Goal: Communication & Community: Share content

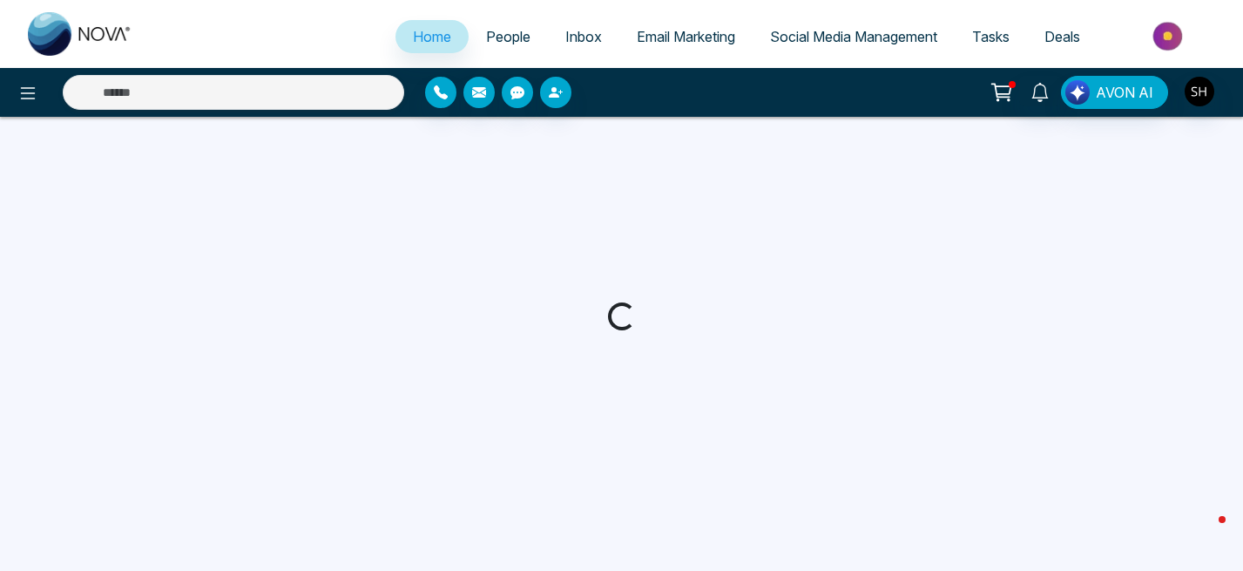
select select "*"
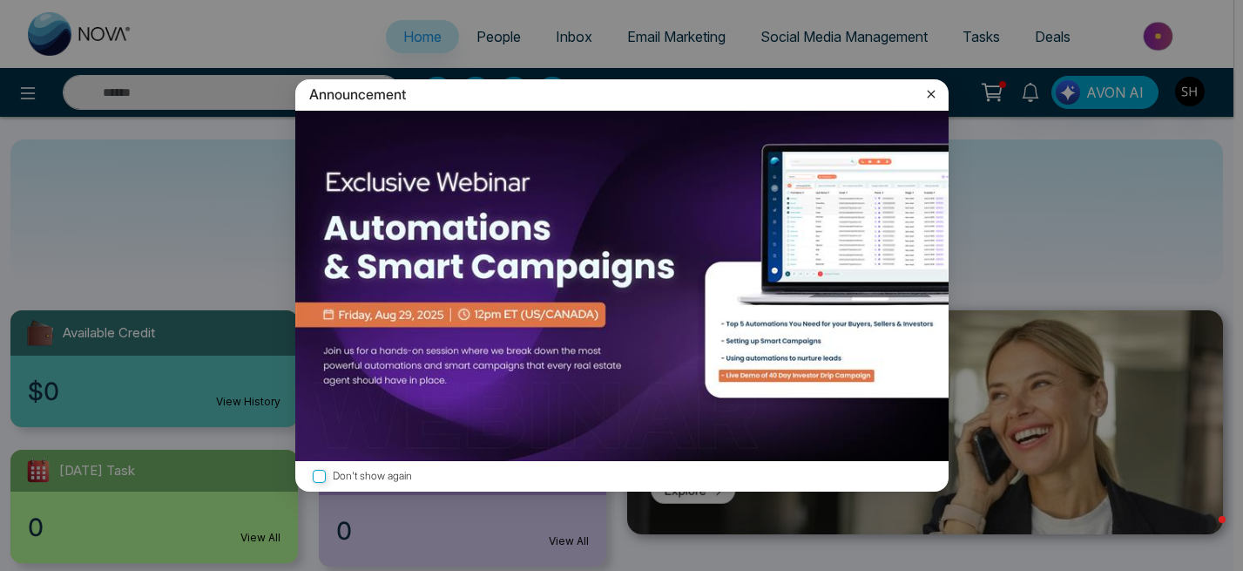
click at [931, 92] on icon at bounding box center [931, 95] width 8 height 8
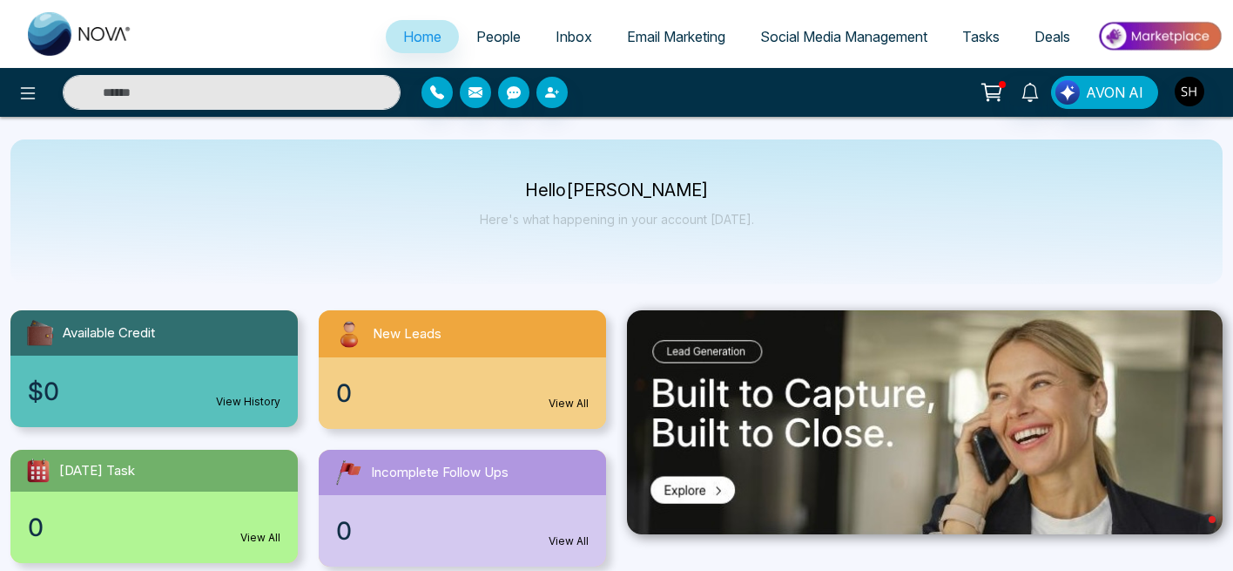
click at [808, 41] on span "Social Media Management" at bounding box center [843, 36] width 167 height 17
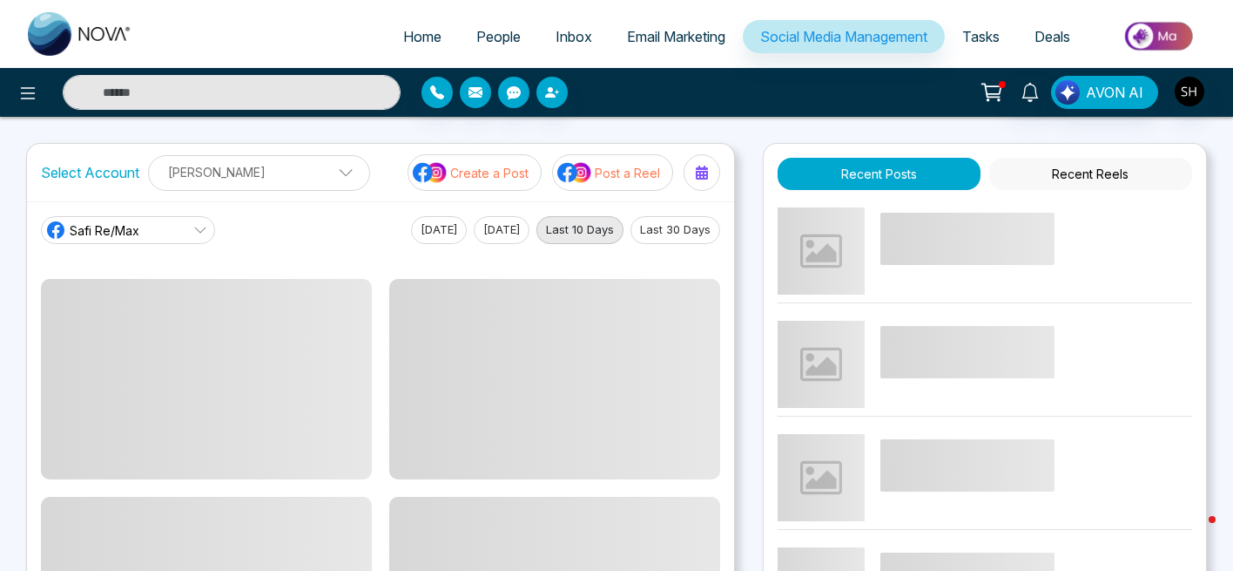
click at [528, 175] on p "Create a Post" at bounding box center [489, 173] width 78 height 18
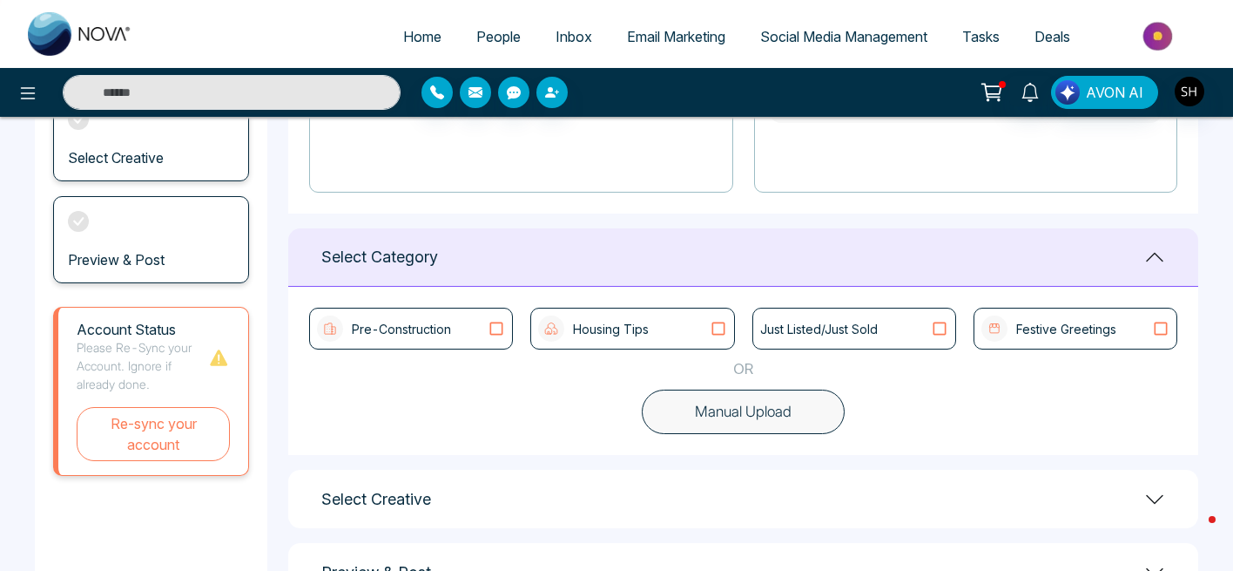
scroll to position [407, 0]
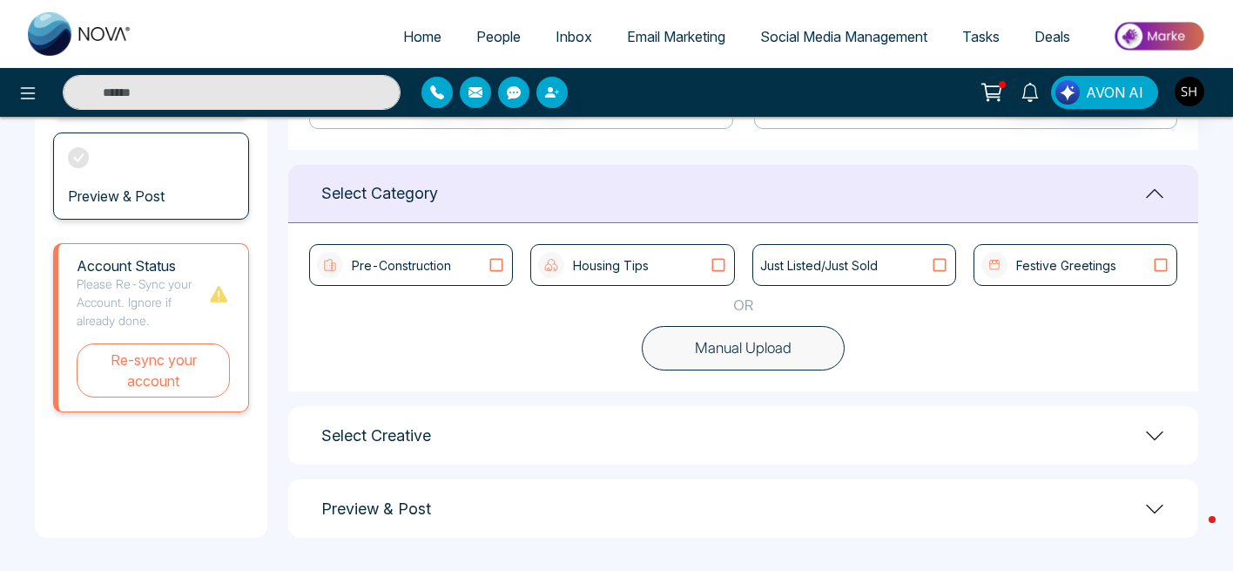
click at [1161, 264] on icon at bounding box center [1161, 264] width 23 height 17
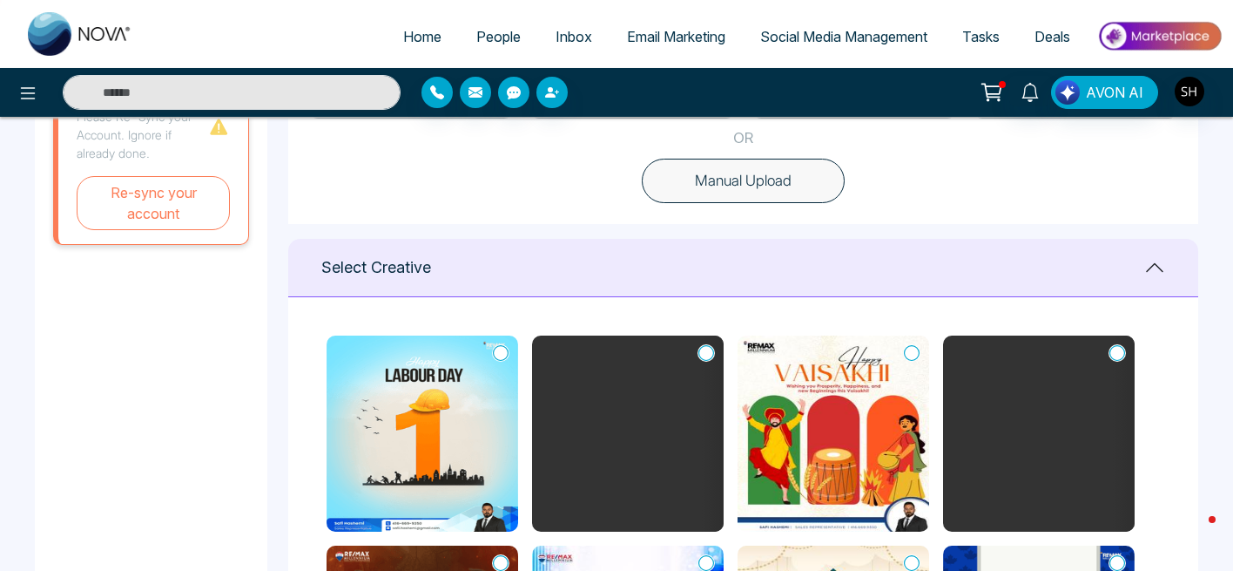
scroll to position [579, 0]
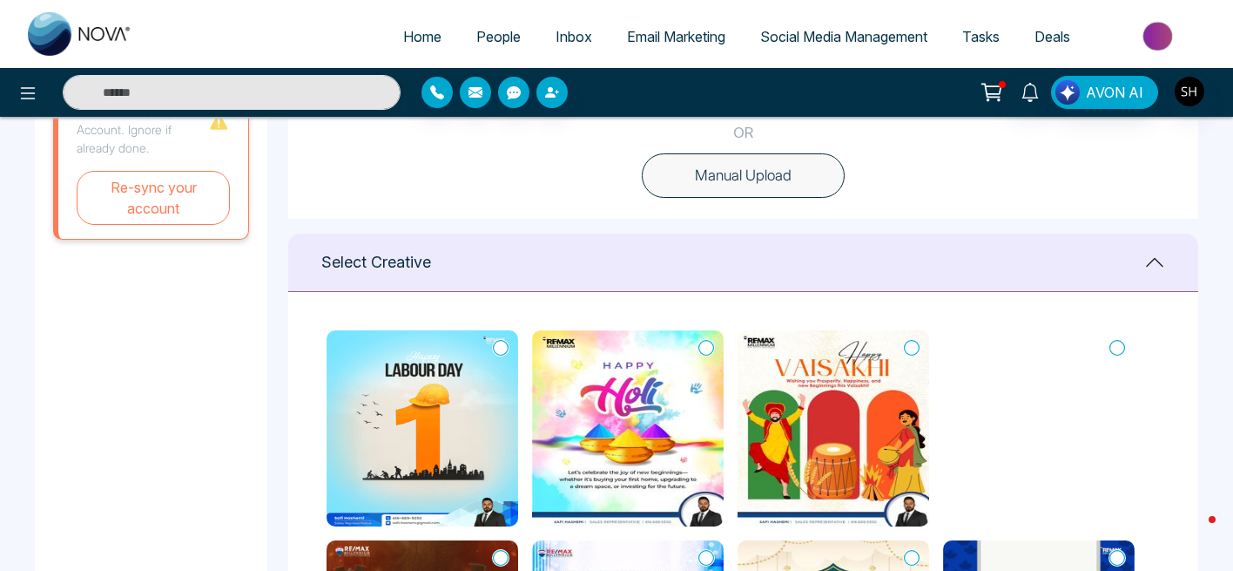
click at [496, 349] on icon at bounding box center [501, 347] width 16 height 17
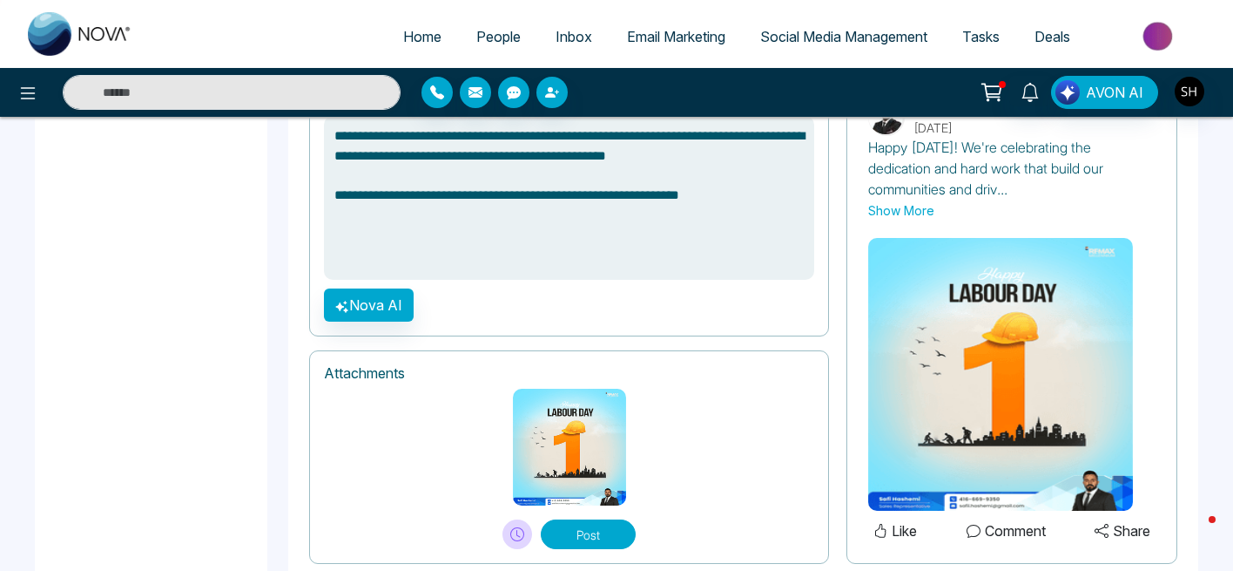
scroll to position [1285, 0]
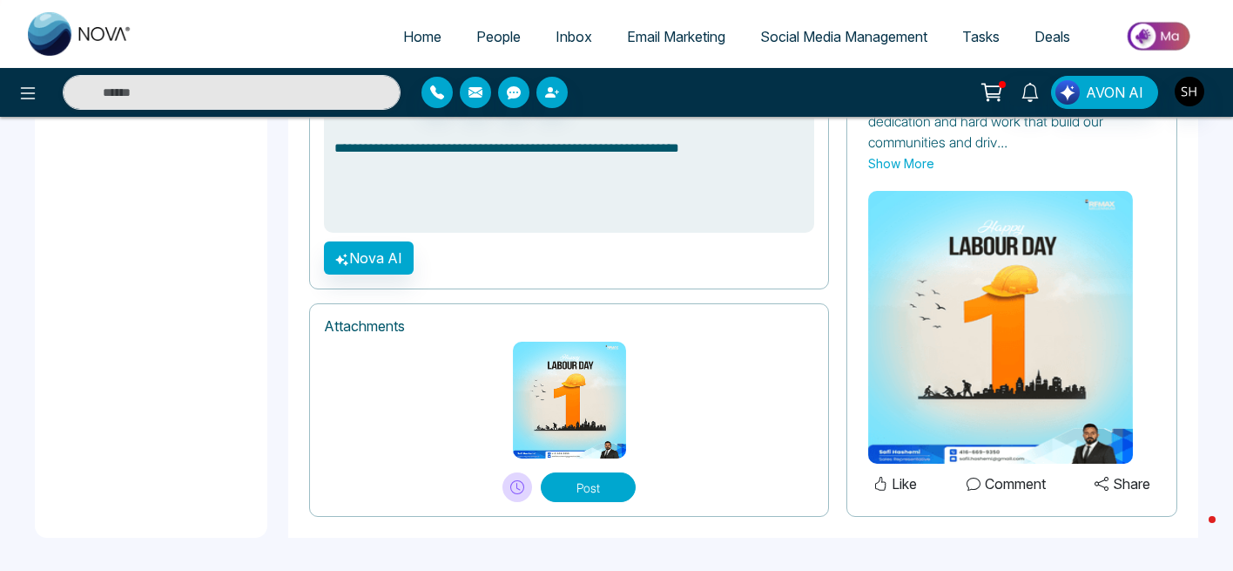
click at [577, 489] on button "Post" at bounding box center [588, 487] width 95 height 30
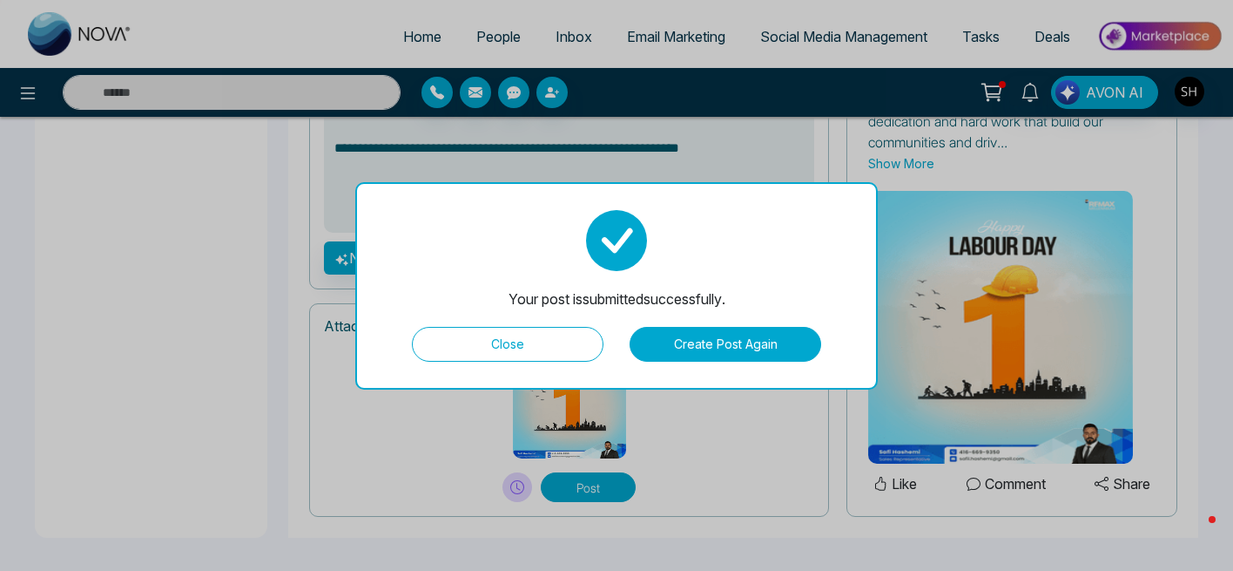
type textarea "**********"
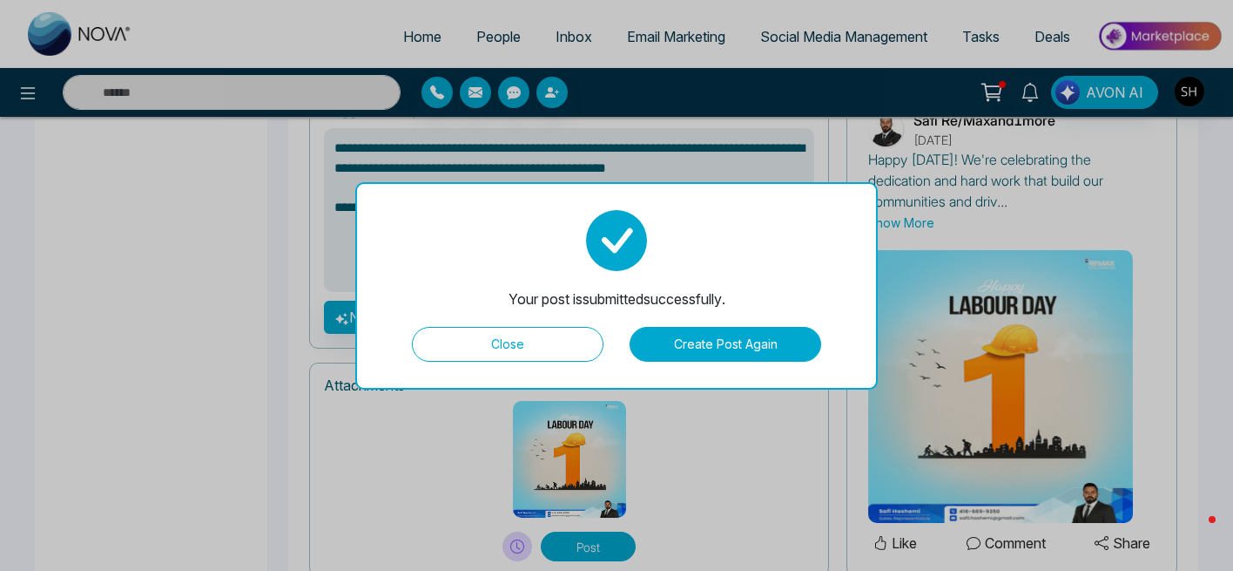
scroll to position [1209, 0]
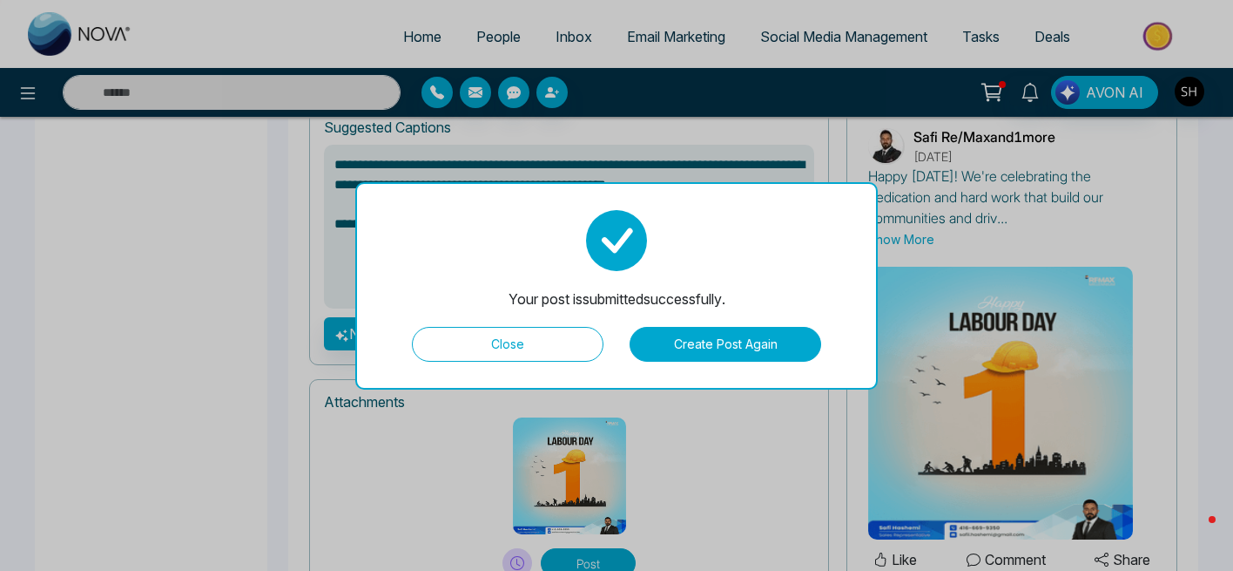
click at [491, 359] on button "Close" at bounding box center [508, 344] width 192 height 35
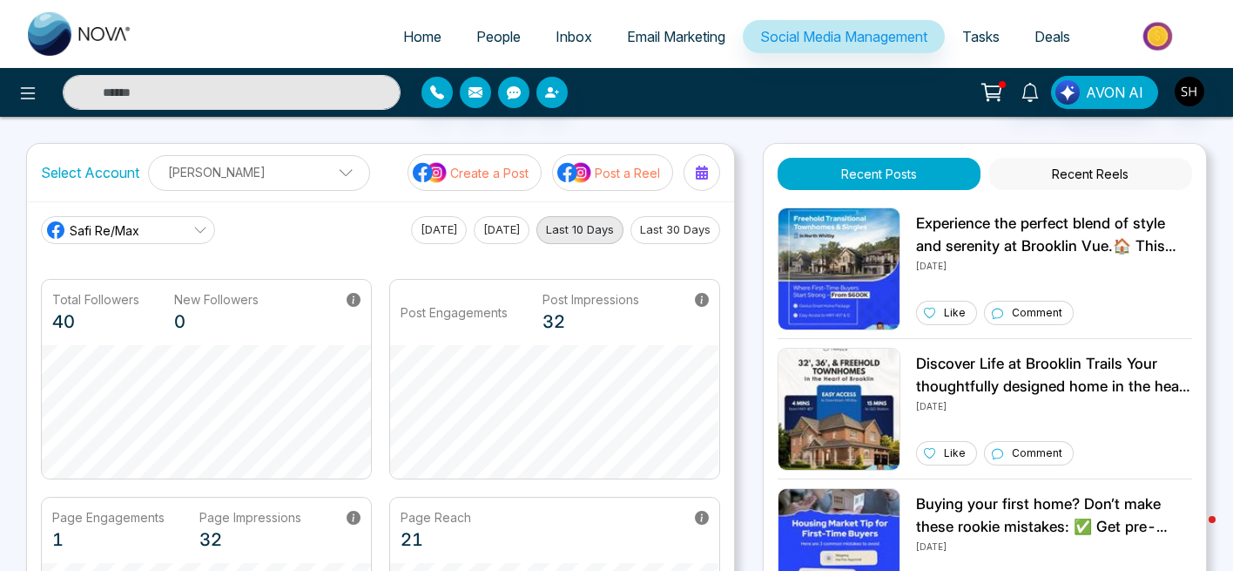
click at [598, 173] on p "Post a Reel" at bounding box center [627, 173] width 65 height 18
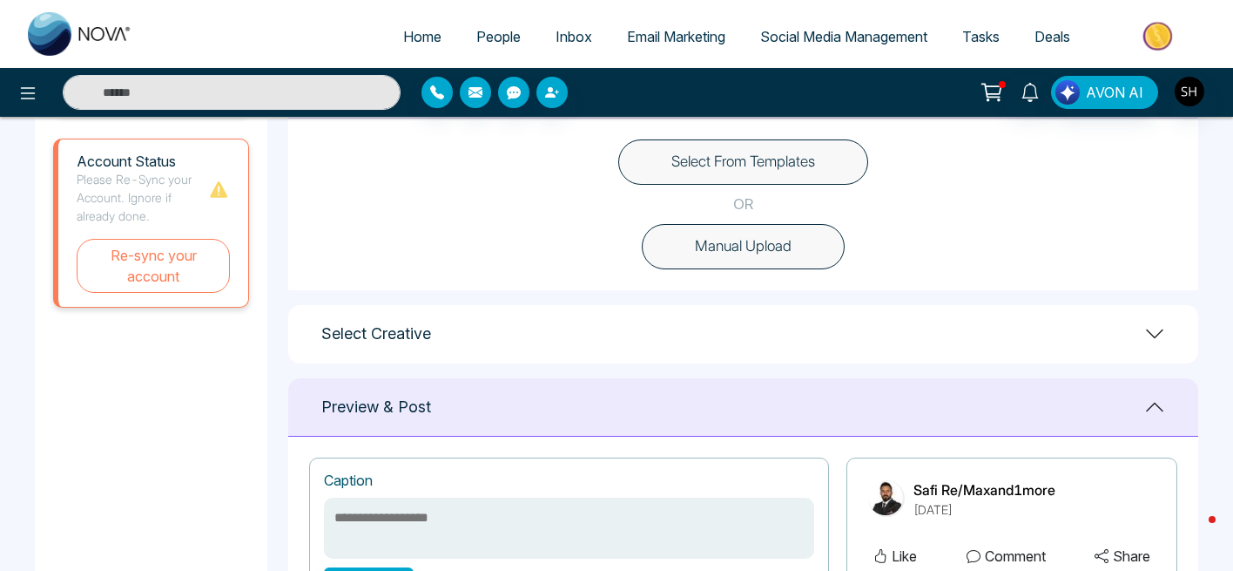
scroll to position [508, 0]
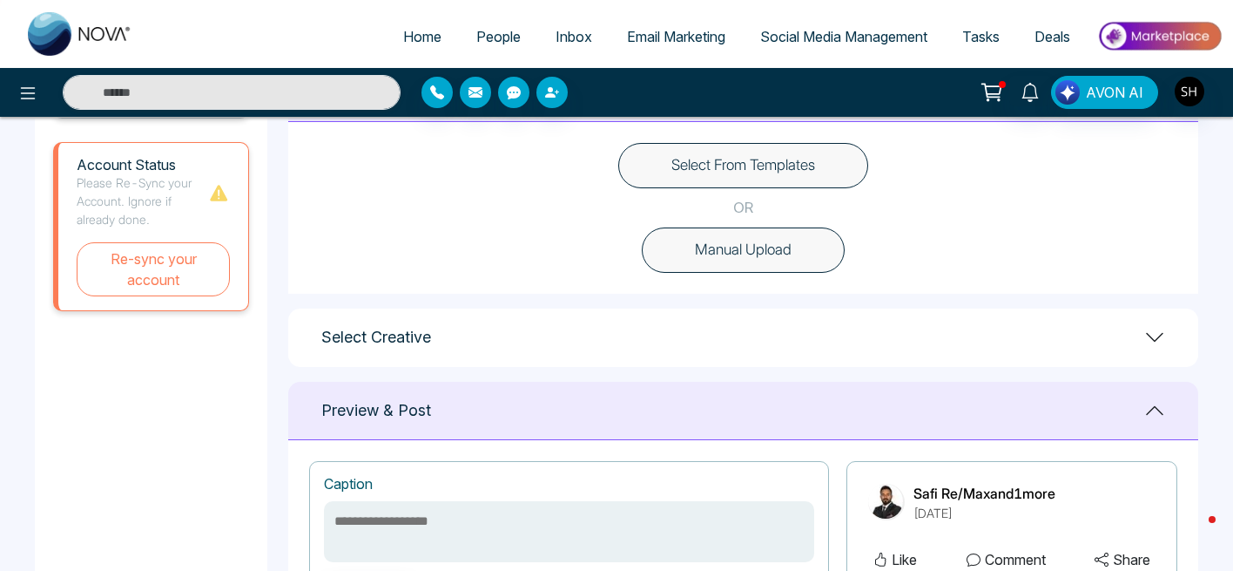
click at [801, 166] on button "Select From Templates" at bounding box center [743, 165] width 250 height 45
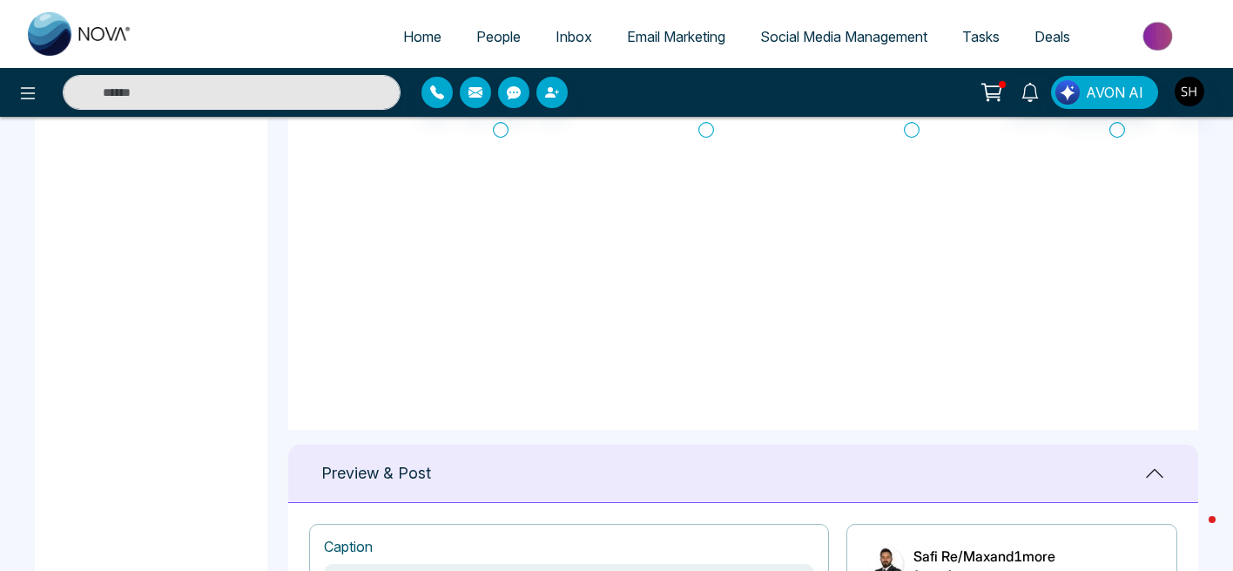
scroll to position [1040, 0]
click at [1112, 158] on icon at bounding box center [1118, 160] width 16 height 17
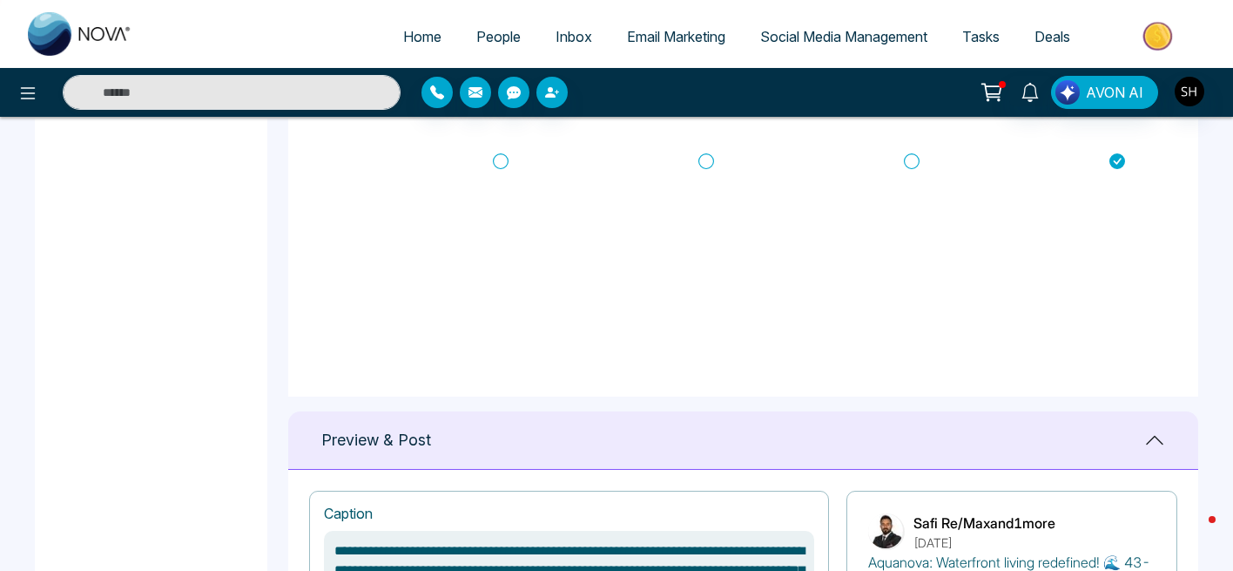
scroll to position [1007, 0]
click at [915, 155] on icon at bounding box center [912, 160] width 16 height 17
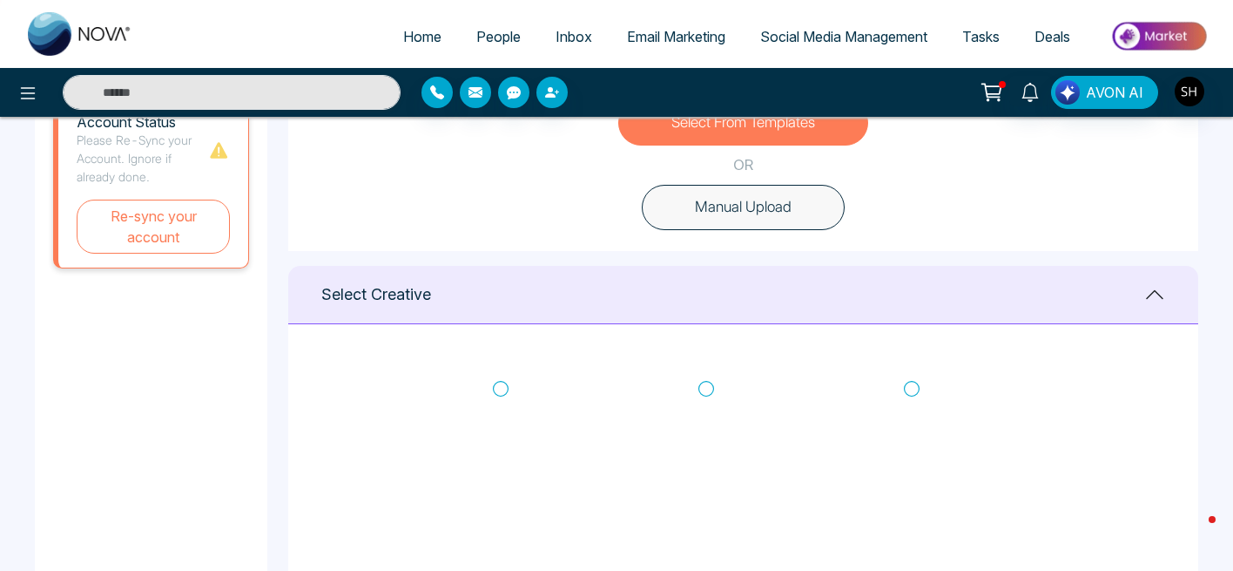
scroll to position [547, 0]
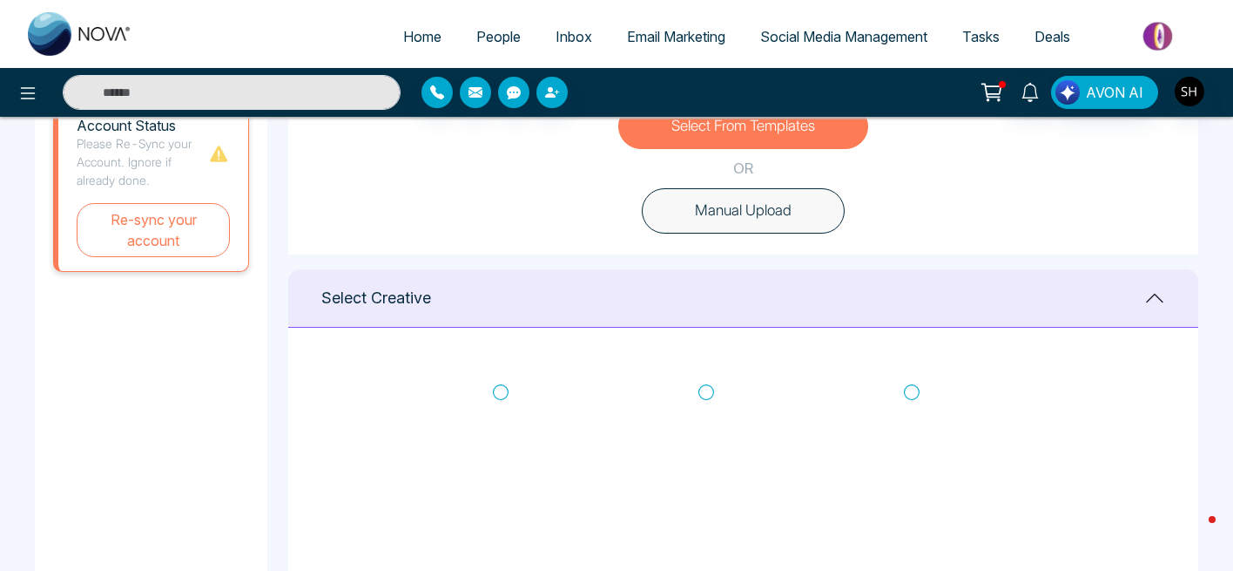
click at [505, 388] on icon at bounding box center [501, 391] width 16 height 17
drag, startPoint x: 1233, startPoint y: 294, endPoint x: 1165, endPoint y: 483, distance: 200.9
click at [1166, 486] on main "**********" at bounding box center [616, 564] width 1233 height 1989
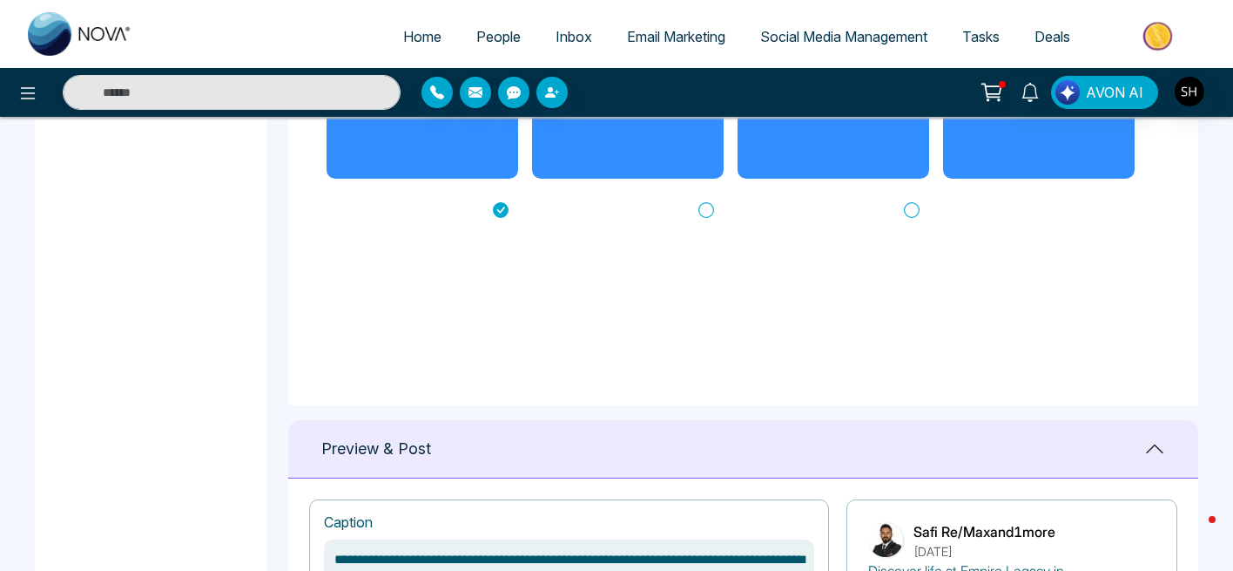
scroll to position [1307, 0]
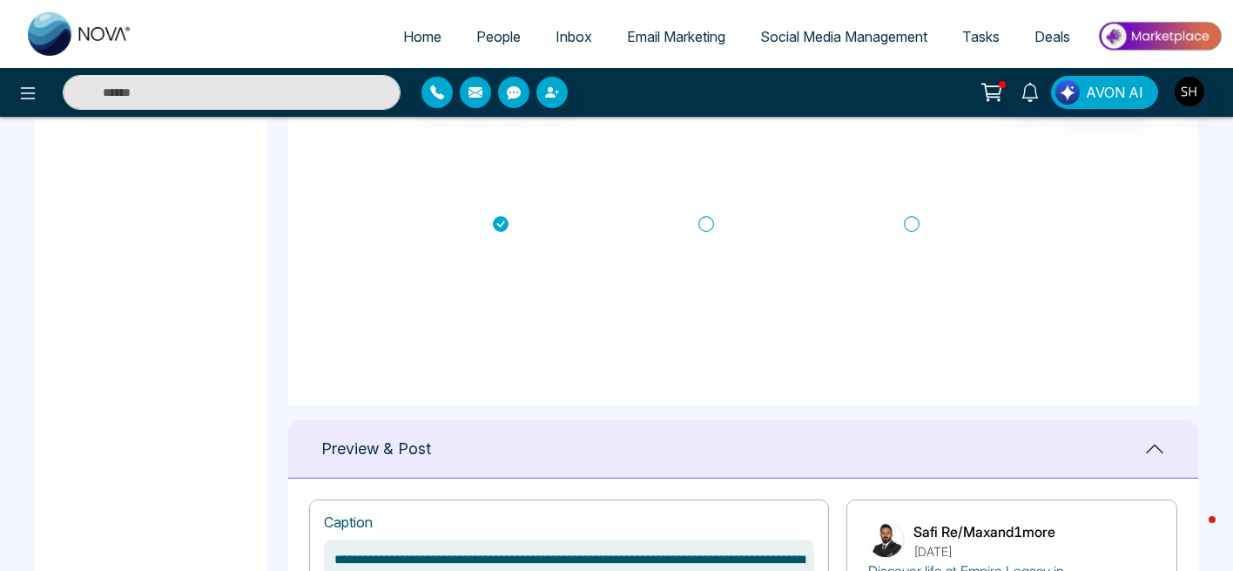
click at [707, 226] on icon at bounding box center [707, 223] width 16 height 17
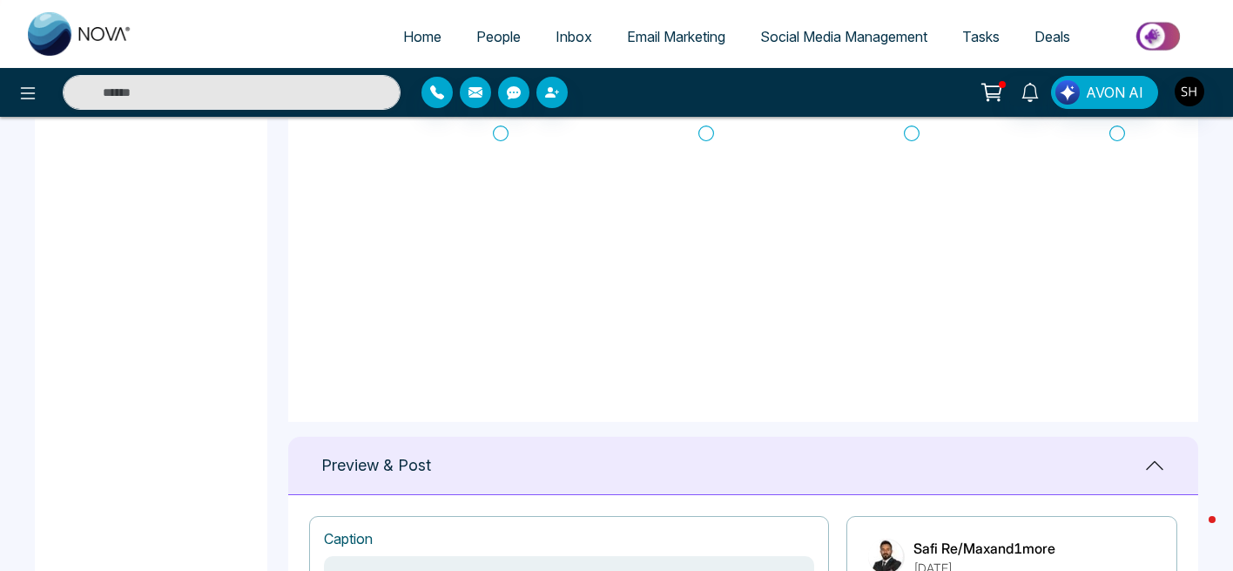
scroll to position [342, 0]
click at [502, 138] on icon at bounding box center [501, 140] width 16 height 17
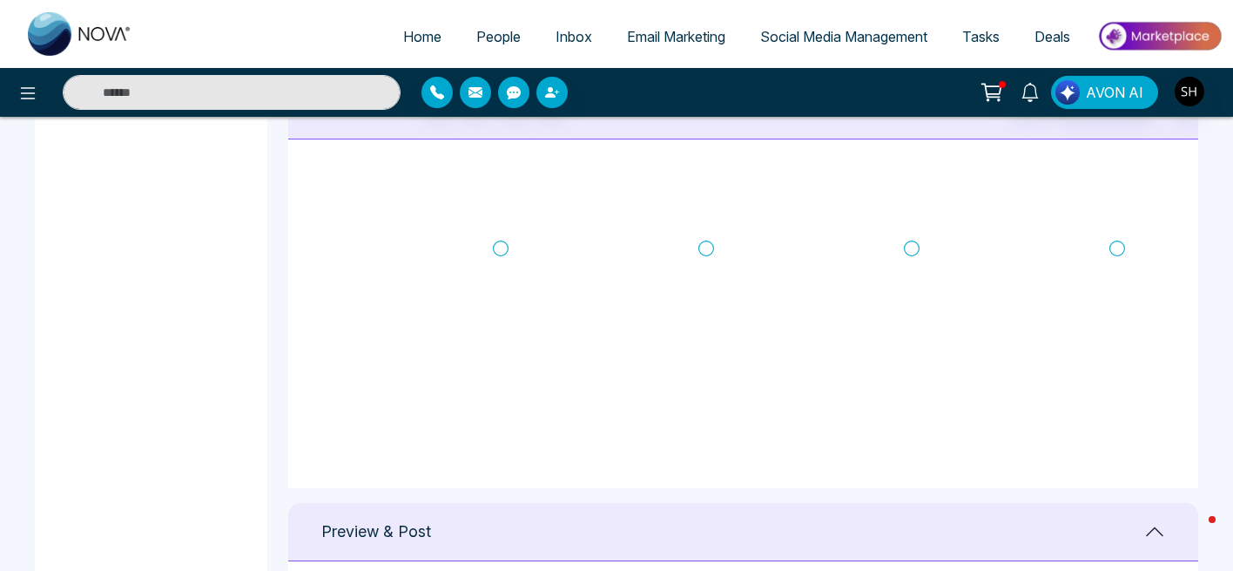
scroll to position [726, 0]
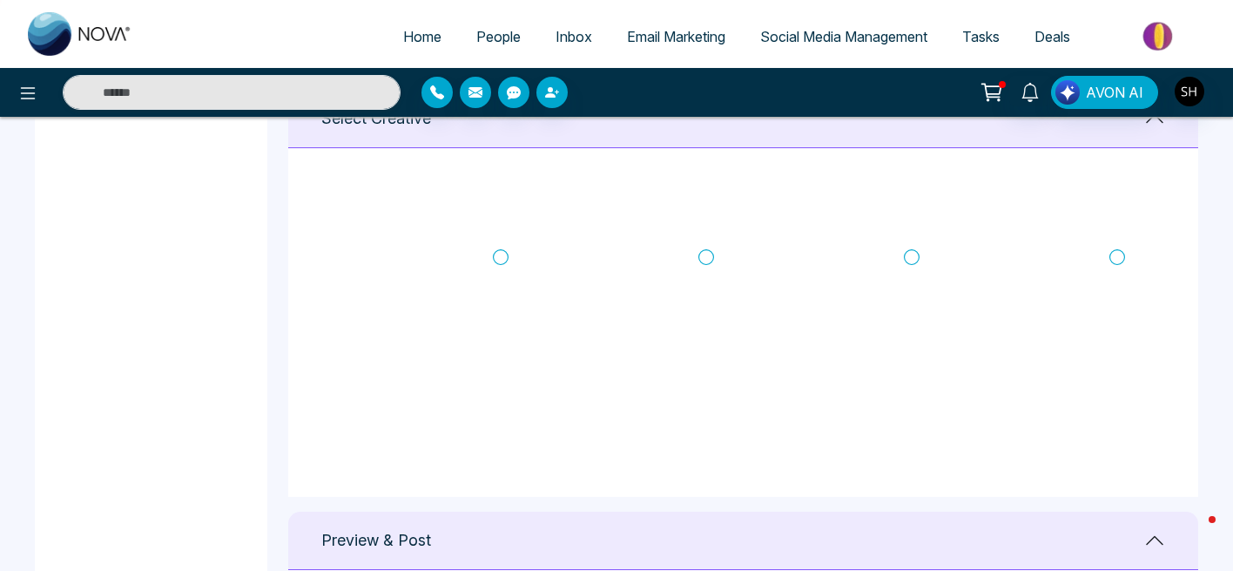
click at [707, 255] on icon at bounding box center [707, 256] width 16 height 17
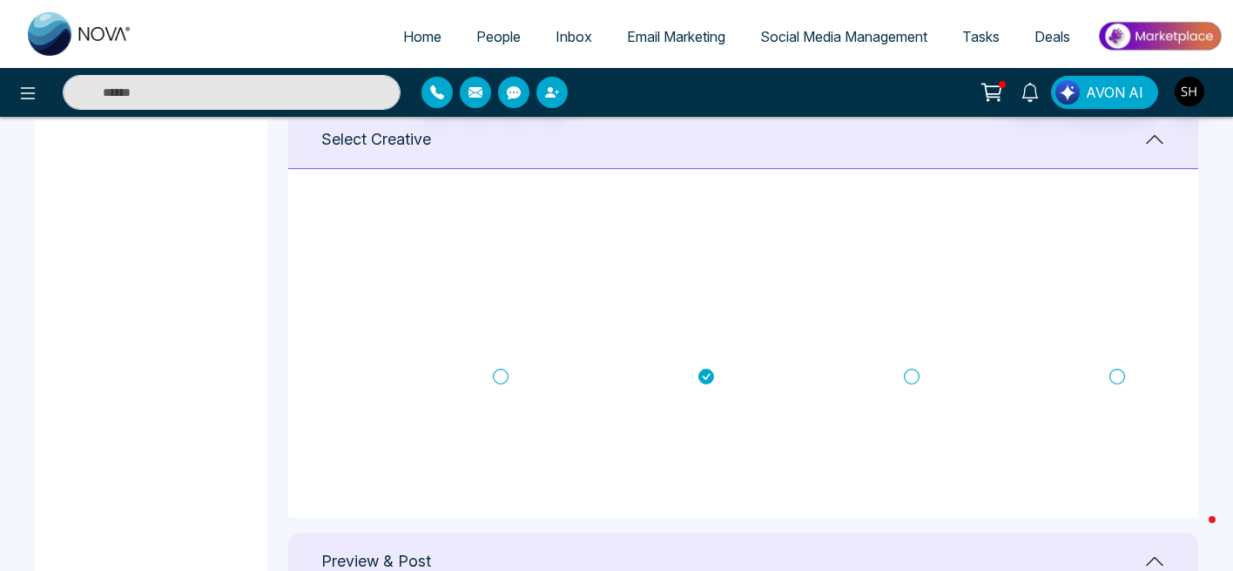
scroll to position [567, 0]
type textarea "**********"
click at [706, 362] on icon at bounding box center [707, 367] width 16 height 16
click at [706, 362] on icon at bounding box center [707, 366] width 16 height 17
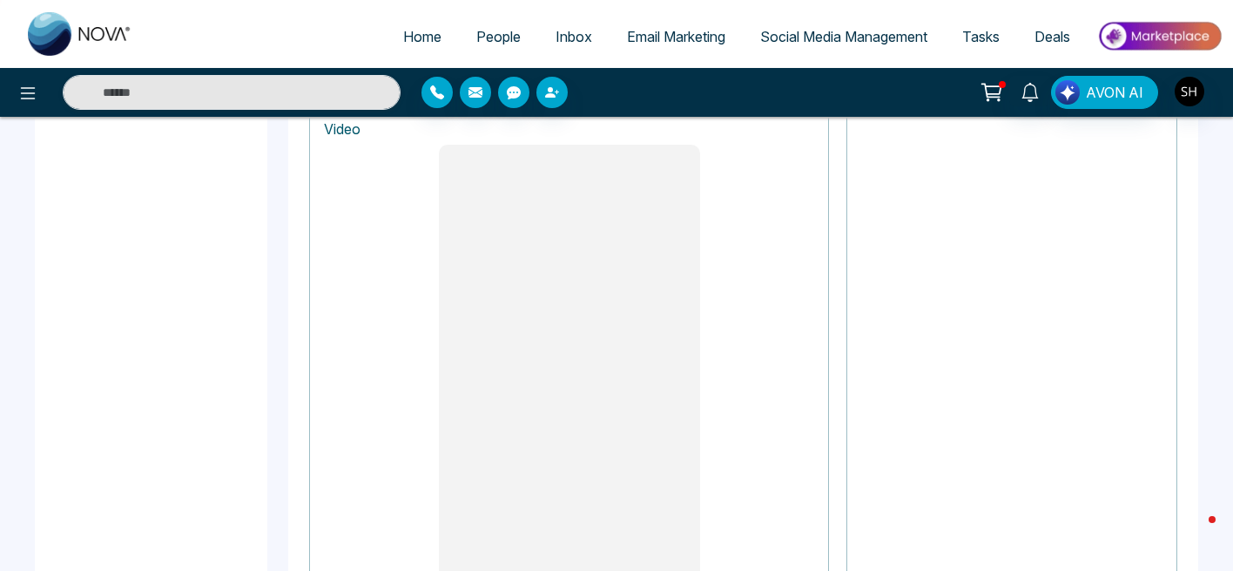
scroll to position [1385, 0]
type textarea "**********"
